Goal: Communication & Community: Answer question/provide support

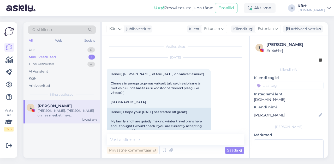
scroll to position [82, 0]
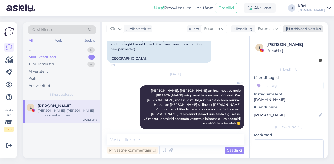
click at [319, 30] on div "Arhiveeri vestlus" at bounding box center [302, 29] width 40 height 7
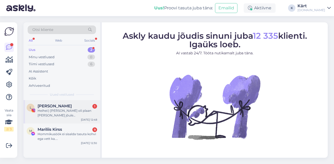
click at [59, 109] on div "Heihei:) [PERSON_NAME] oli plaan [PERSON_NAME] jõule [GEOGRAPHIC_DATA]🙈 see vis…" at bounding box center [67, 113] width 59 height 9
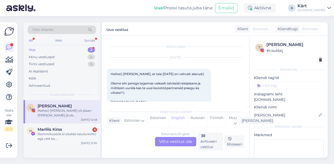
scroll to position [137, 0]
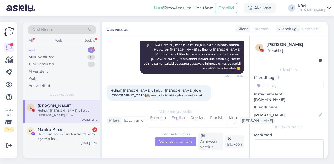
click at [170, 140] on div "Estonian to English Võta vestlus üle" at bounding box center [175, 141] width 41 height 9
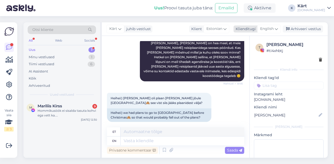
click at [242, 30] on div "Klienditugi" at bounding box center [244, 28] width 22 height 5
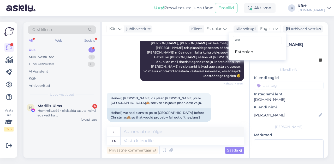
type input "est"
click at [250, 52] on link "Estonian" at bounding box center [256, 52] width 57 height 8
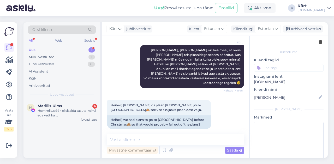
scroll to position [26, 0]
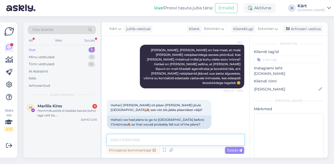
click at [179, 141] on textarea at bounding box center [175, 140] width 137 height 11
type textarea "Paraku sellesse aastasse enam [PERSON_NAME] jah :("
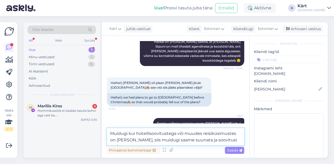
type textarea "Muidugi kui hotellisoovitustega või muudes reisiküsimustes on [PERSON_NAME], si…"
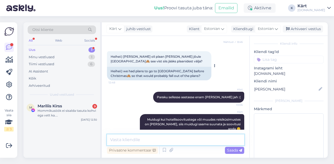
scroll to position [172, 0]
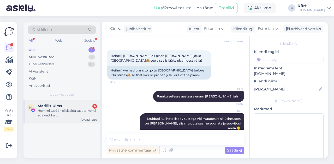
click at [59, 108] on span "Mariliis Kirss" at bounding box center [50, 106] width 24 height 5
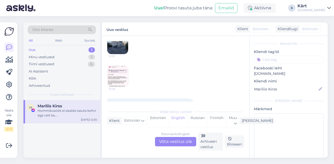
scroll to position [659, 0]
